Goal: Task Accomplishment & Management: Complete application form

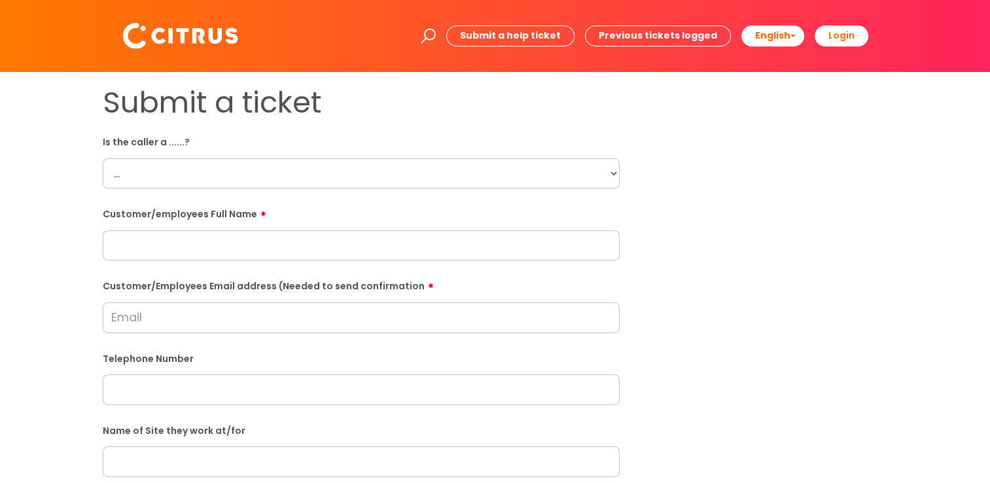
click at [199, 177] on select "... Citrus Customer Citrus Employee [DEMOGRAPHIC_DATA] Supplier" at bounding box center [361, 173] width 517 height 30
select select "Citrus Employee"
click at [103, 158] on select "... Citrus Customer Citrus Employee [DEMOGRAPHIC_DATA] Supplier" at bounding box center [361, 173] width 517 height 30
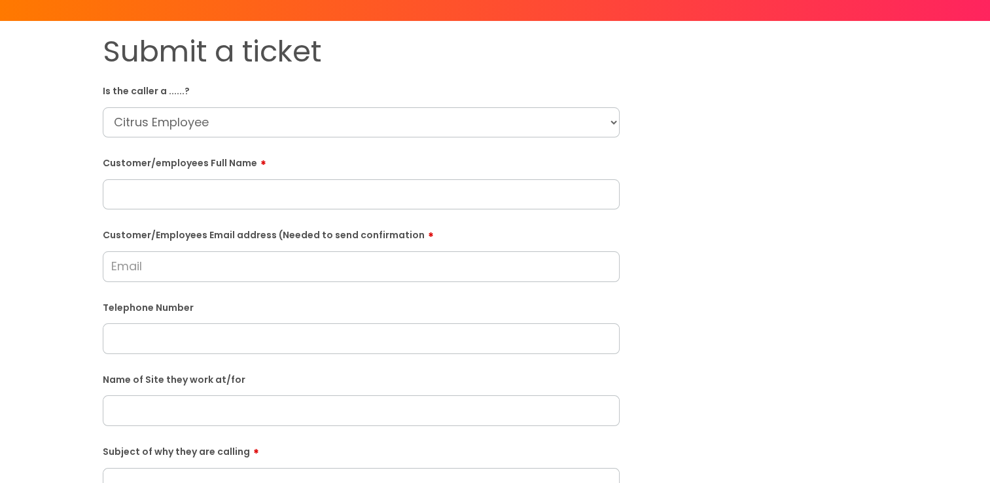
scroll to position [65, 0]
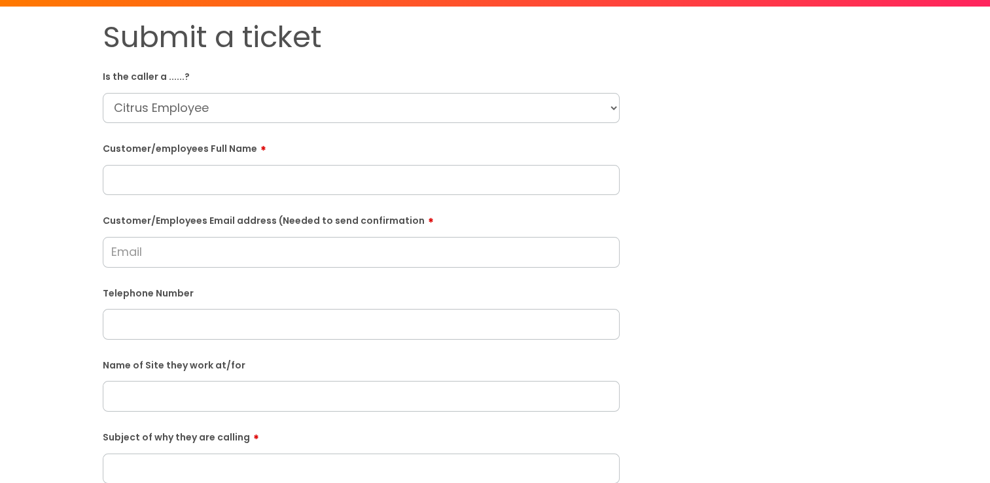
click at [231, 177] on input "text" at bounding box center [361, 180] width 517 height 30
paste input "Jessica Edwards"
type input "Jessica Edwards"
click at [152, 393] on input "text" at bounding box center [361, 396] width 517 height 30
type input "Newlands Primary Academt"
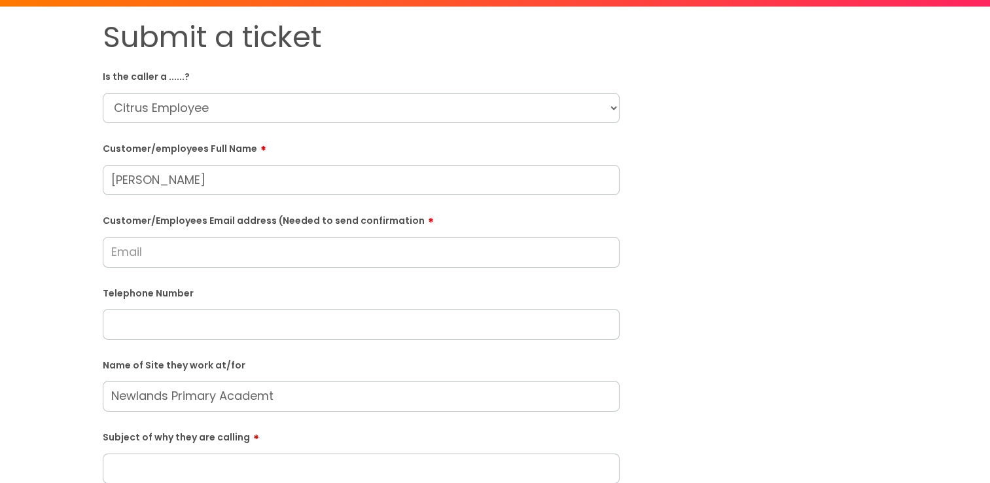
click at [264, 251] on input "Customer/Employees Email address (Needed to send confirmation" at bounding box center [361, 252] width 517 height 30
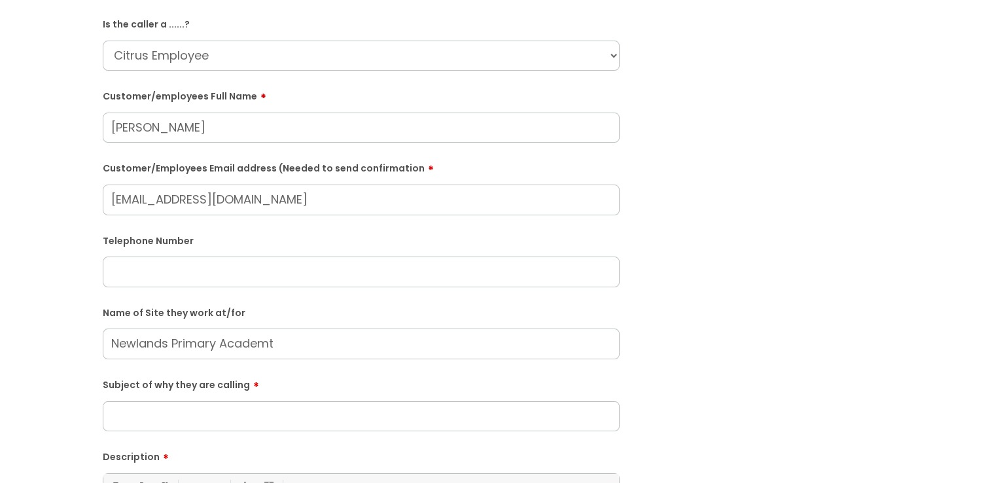
scroll to position [196, 0]
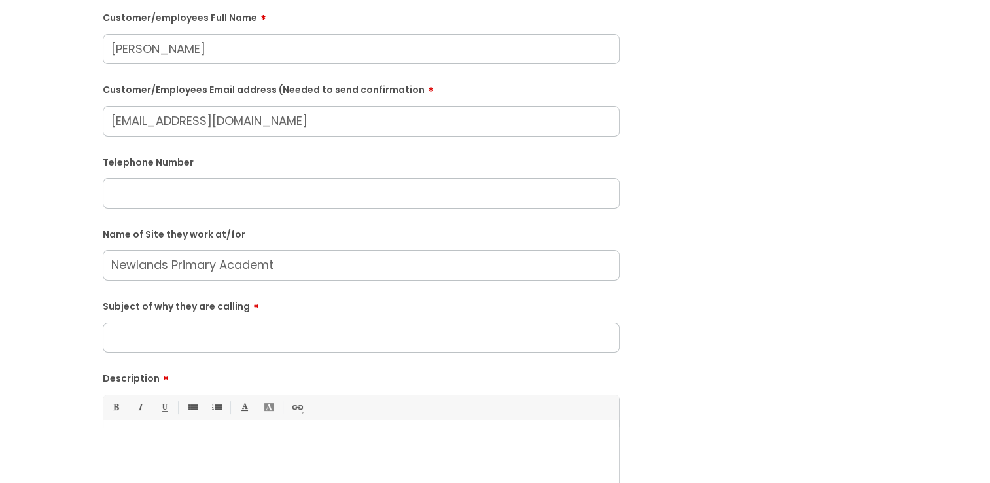
type input "jedwards10600@gmail.com"
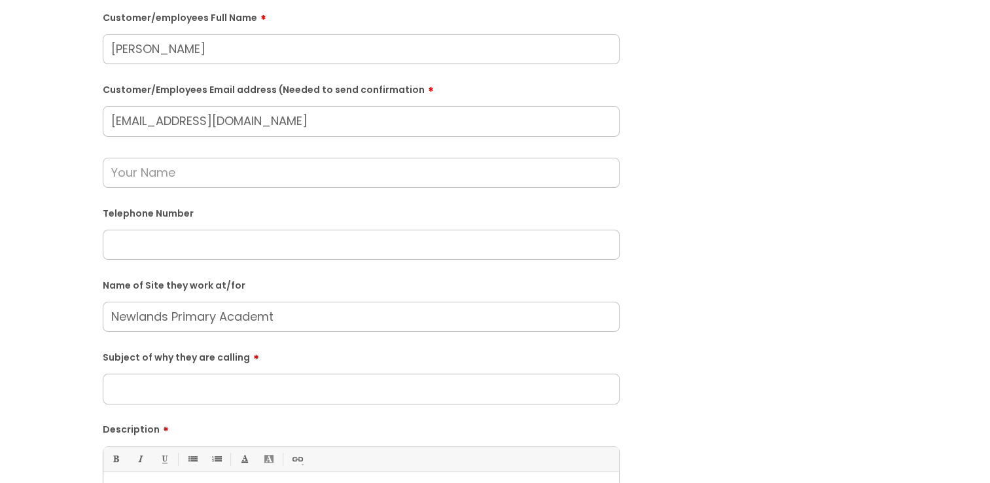
click at [158, 243] on input "text" at bounding box center [361, 245] width 517 height 30
paste input "07400087415"
type input "07400087415"
click at [349, 383] on input "Subject of why they are calling" at bounding box center [361, 389] width 517 height 30
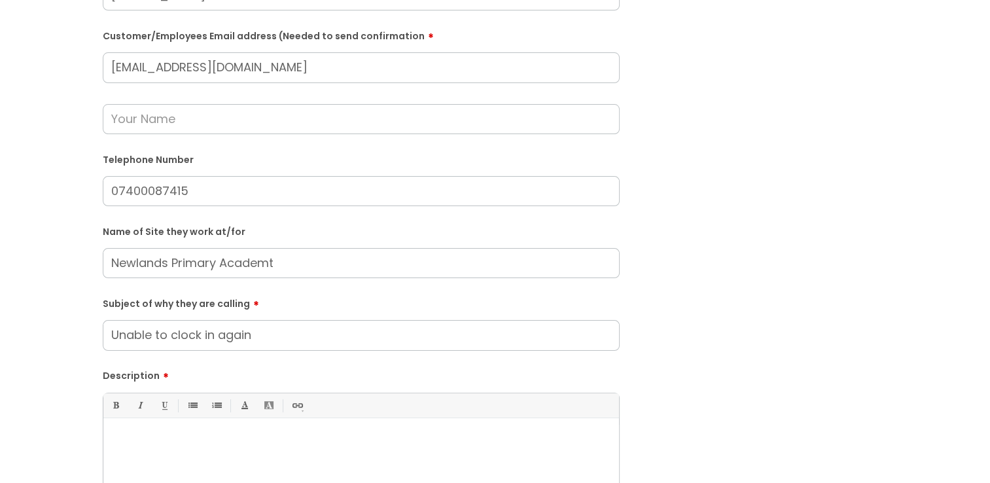
scroll to position [327, 0]
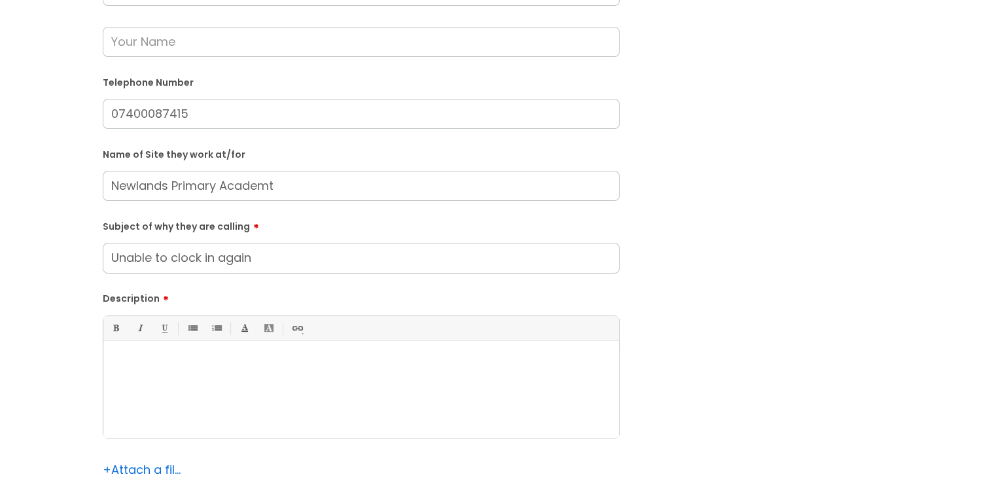
type input "Unable to clock in again"
click at [340, 391] on div at bounding box center [361, 393] width 516 height 90
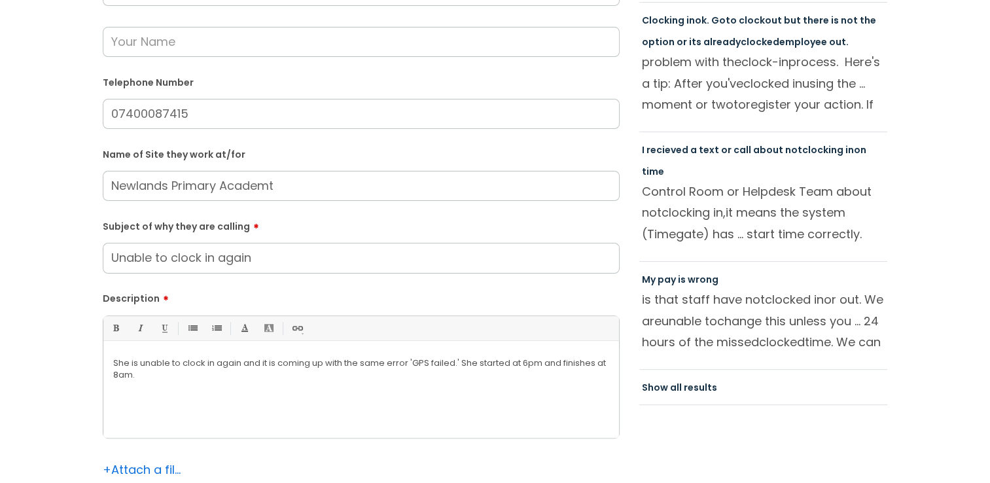
scroll to position [262, 0]
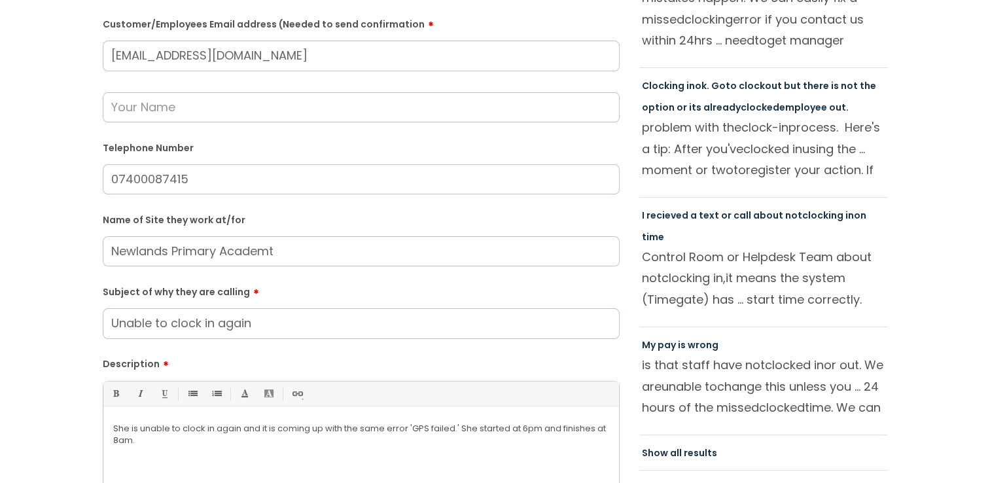
click at [310, 248] on input "Newlands Primary Academt" at bounding box center [361, 251] width 517 height 30
type input "Newlands Primary Academy"
click at [139, 436] on p "She is unable to clock in again and it is coming up with the same error 'GPS fa…" at bounding box center [361, 435] width 496 height 24
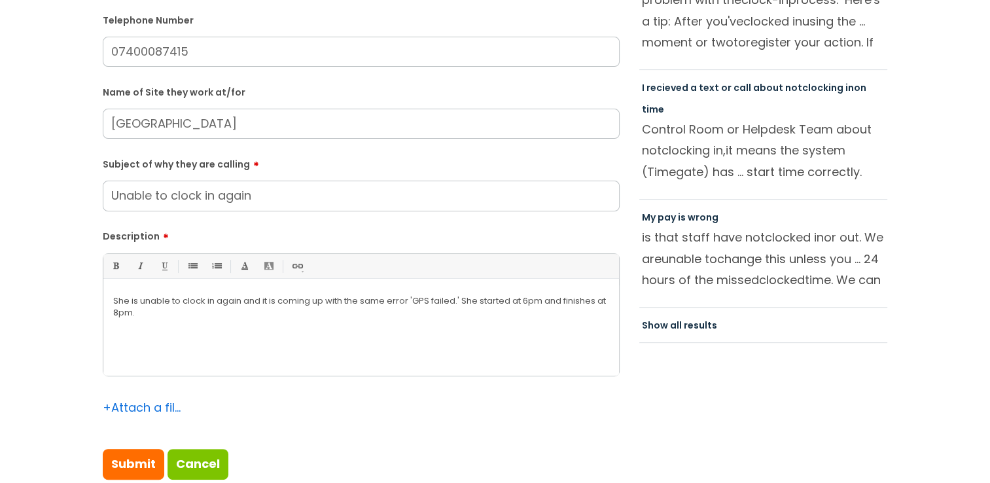
scroll to position [393, 0]
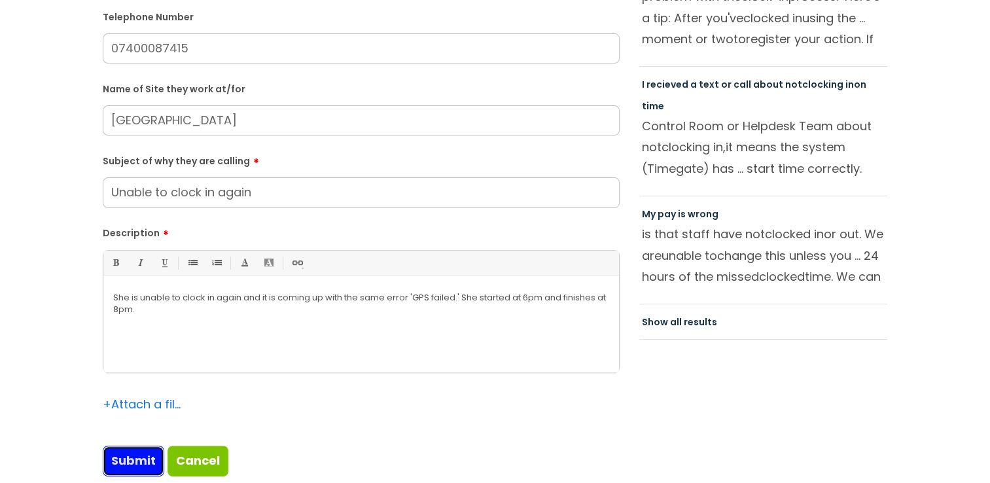
click at [128, 463] on input "Submit" at bounding box center [134, 461] width 62 height 30
type input "Please Wait..."
